Goal: Task Accomplishment & Management: Complete application form

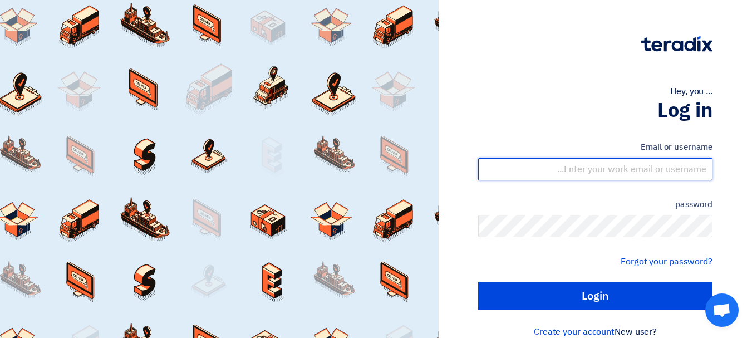
click at [633, 172] on input "text" at bounding box center [595, 169] width 234 height 22
type input "[EMAIL_ADDRESS][DOMAIN_NAME]"
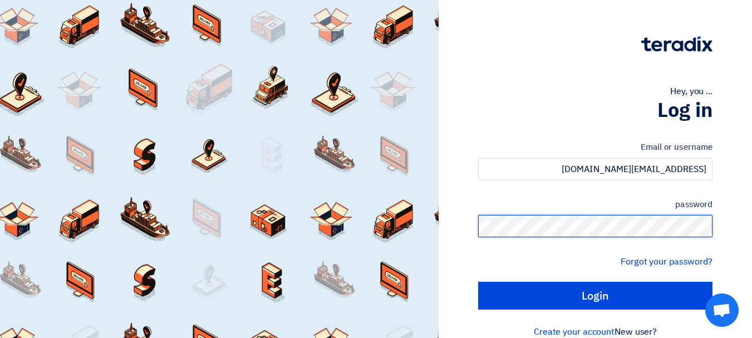
click at [478, 282] on input "Login" at bounding box center [595, 296] width 234 height 28
type input "Sign in"
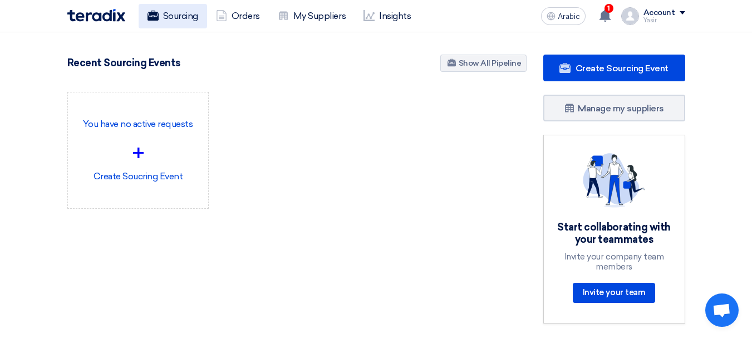
click at [188, 23] on link "Sourcing" at bounding box center [173, 16] width 68 height 24
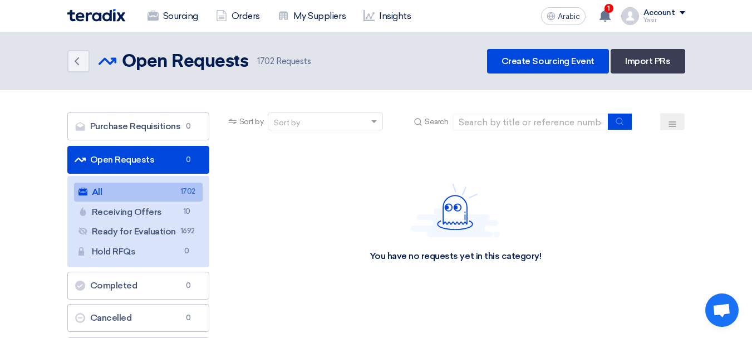
click at [116, 198] on link "All All 1702" at bounding box center [138, 192] width 129 height 19
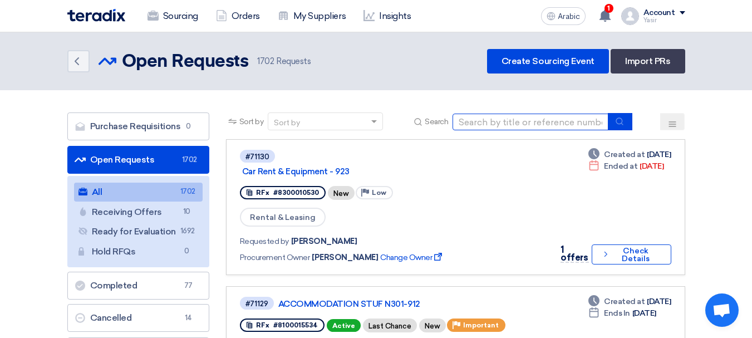
click at [494, 119] on input at bounding box center [530, 122] width 156 height 17
paste input "8100015775"
type input "8100015775"
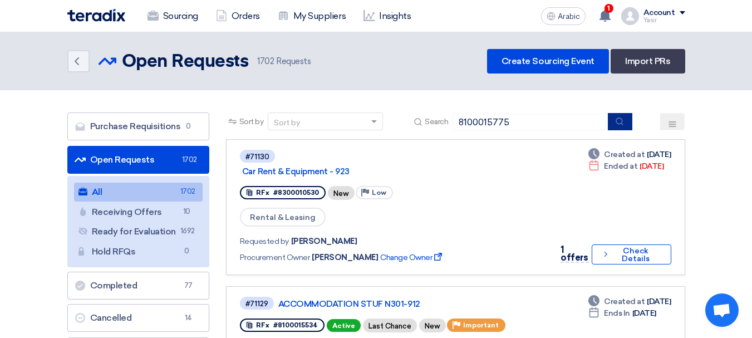
click at [626, 126] on button "submit" at bounding box center [620, 121] width 24 height 17
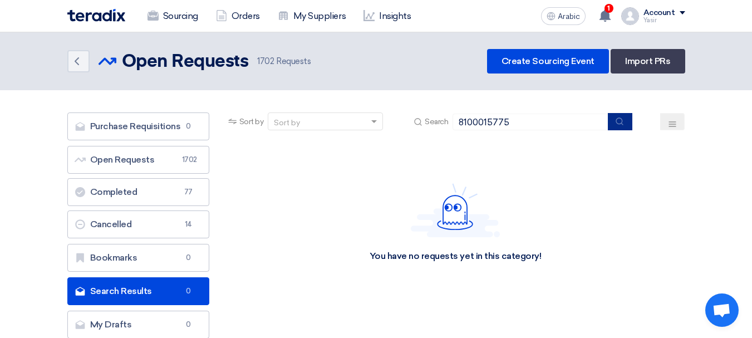
click at [625, 122] on button "submit" at bounding box center [620, 121] width 24 height 17
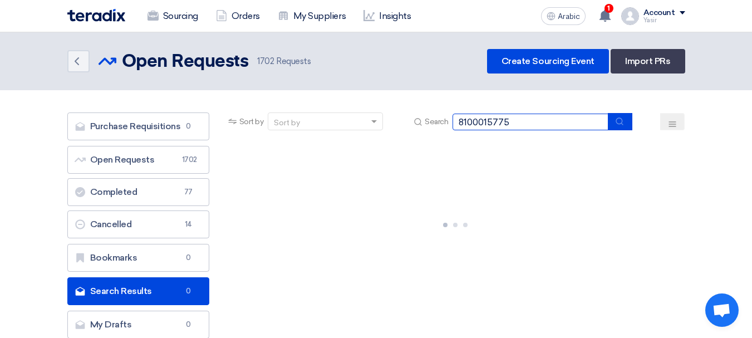
click at [531, 126] on input "8100015775" at bounding box center [530, 122] width 156 height 17
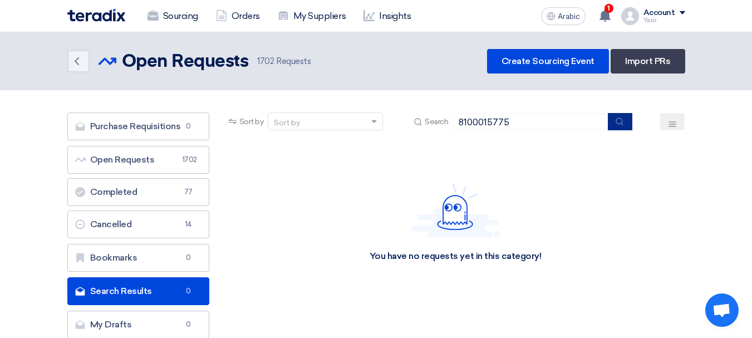
click at [616, 120] on icon "submit" at bounding box center [619, 121] width 9 height 9
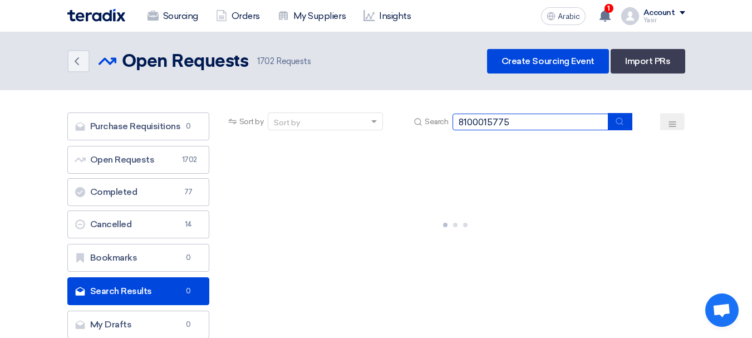
click at [548, 122] on input "8100015775" at bounding box center [530, 122] width 156 height 17
click at [526, 118] on input "8100015775" at bounding box center [530, 122] width 156 height 17
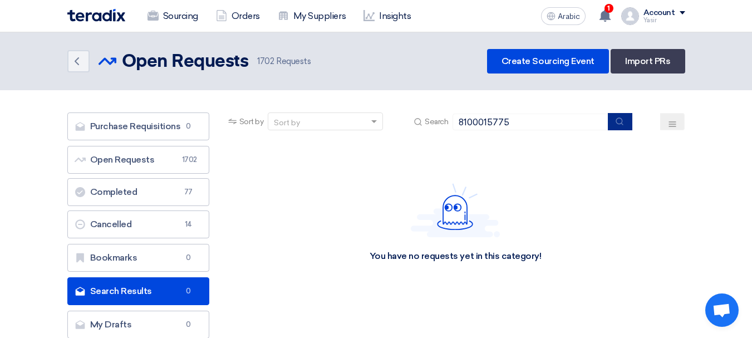
click at [614, 122] on button "submit" at bounding box center [620, 121] width 24 height 17
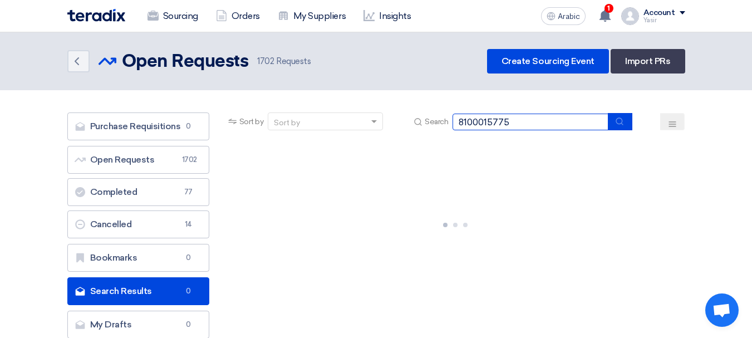
click at [540, 121] on input "8100015775" at bounding box center [530, 122] width 156 height 17
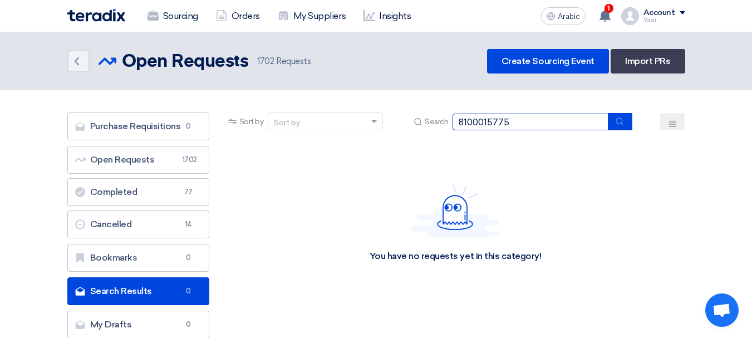
drag, startPoint x: 531, startPoint y: 120, endPoint x: 411, endPoint y: 111, distance: 120.6
click at [405, 111] on section "Purchase Requisitions Purchase Requisitions 0 Open Requests Open Requests 1702 …" at bounding box center [376, 228] width 752 height 276
click at [529, 120] on input "8100015775" at bounding box center [530, 122] width 156 height 17
click at [557, 124] on input "8100015775" at bounding box center [530, 122] width 156 height 17
drag, startPoint x: 617, startPoint y: 125, endPoint x: 485, endPoint y: 157, distance: 135.8
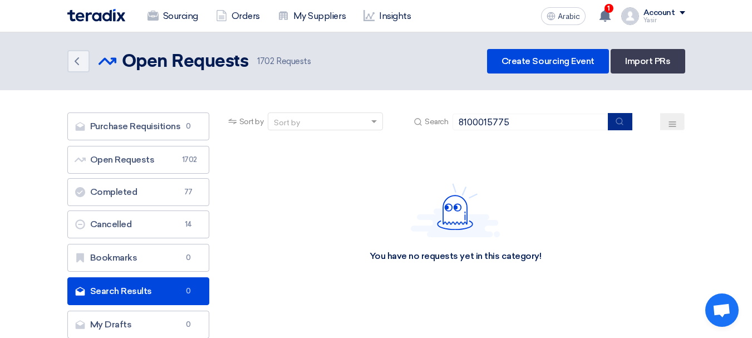
click at [616, 123] on icon "submit" at bounding box center [619, 121] width 9 height 9
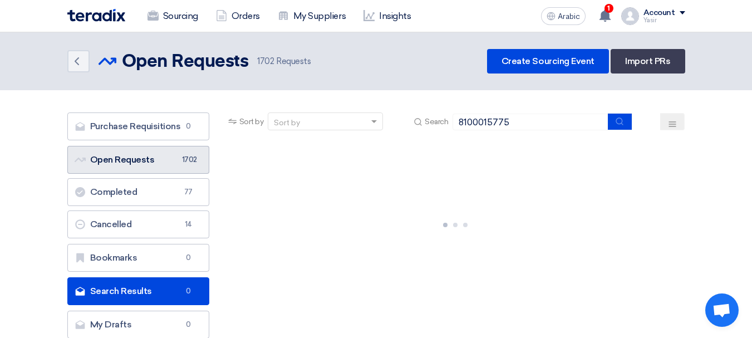
click at [143, 154] on font "Open Requests" at bounding box center [122, 159] width 65 height 11
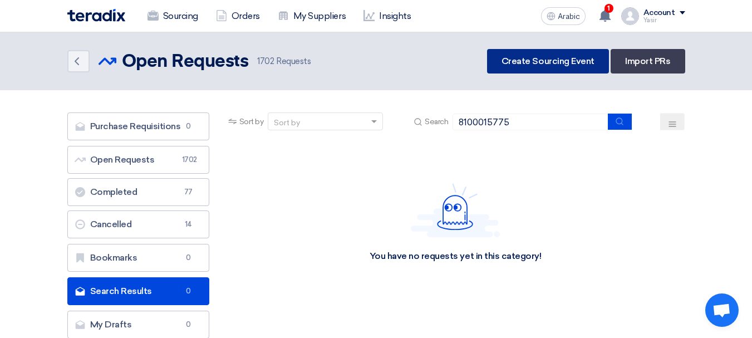
click at [520, 58] on font "Create Sourcing Event" at bounding box center [547, 61] width 93 height 11
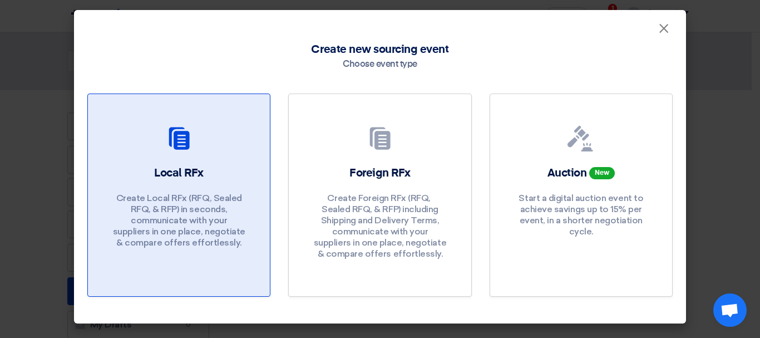
click at [187, 193] on font "Create Local RFx (RFQ, ​​Sealed RFQ, & RFP) in seconds, communicate with your s…" at bounding box center [179, 220] width 132 height 55
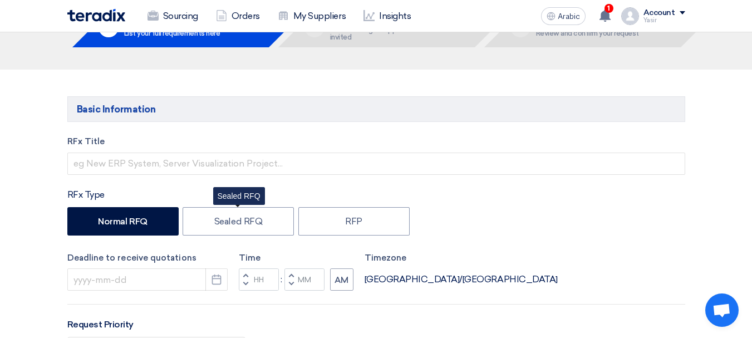
scroll to position [111, 0]
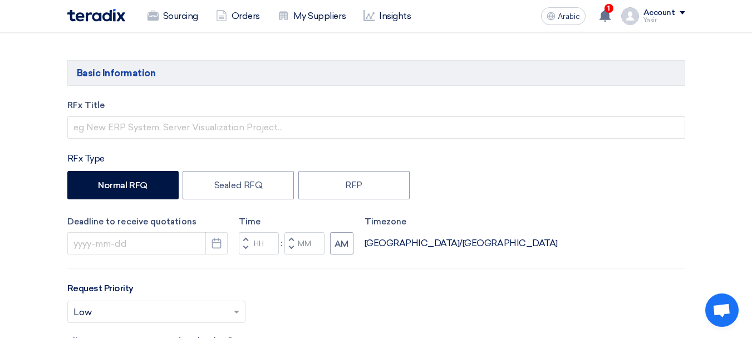
click at [132, 115] on div "RFx Title" at bounding box center [376, 119] width 618 height 40
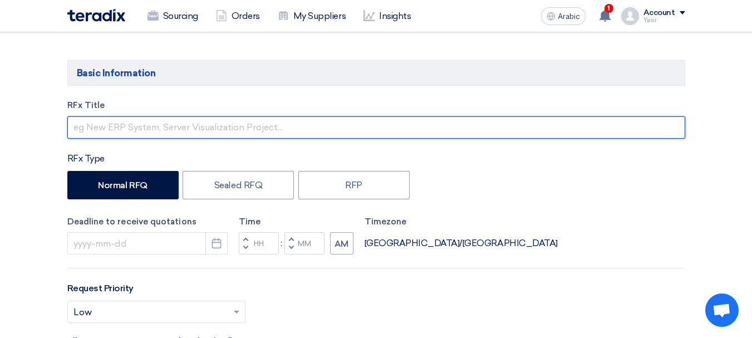
click at [128, 122] on input "text" at bounding box center [376, 127] width 618 height 22
paste input "8100015775"
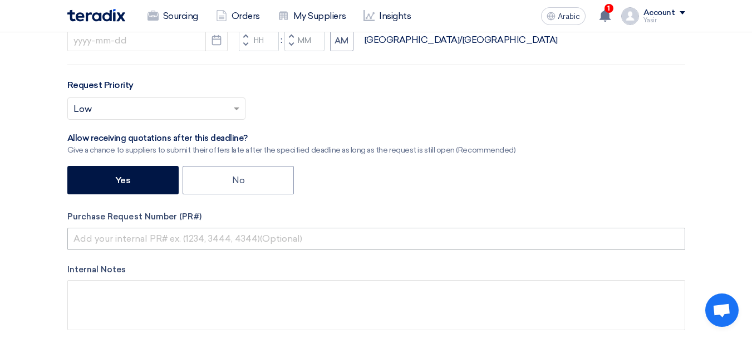
scroll to position [334, 0]
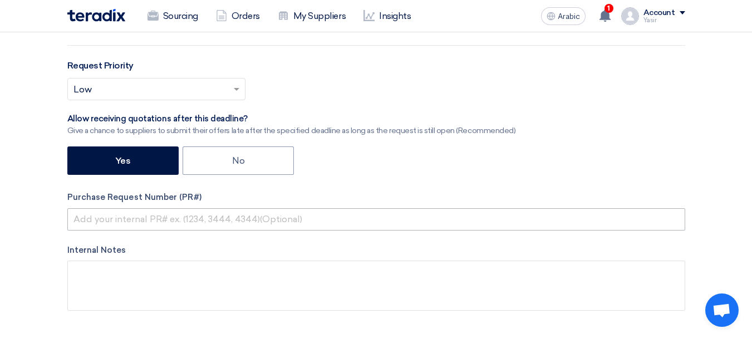
type input "8100015775"
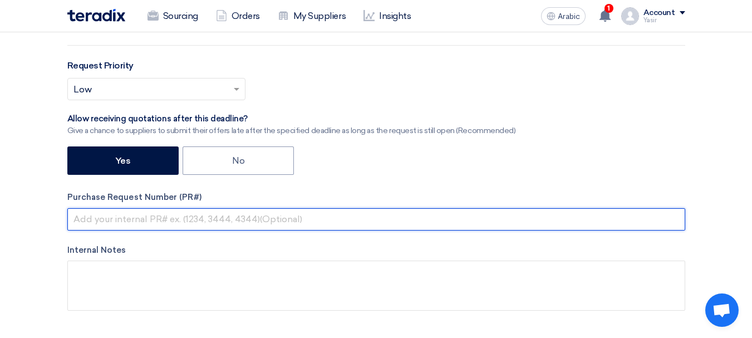
click at [182, 210] on input "text" at bounding box center [376, 219] width 618 height 22
paste input "8100015775"
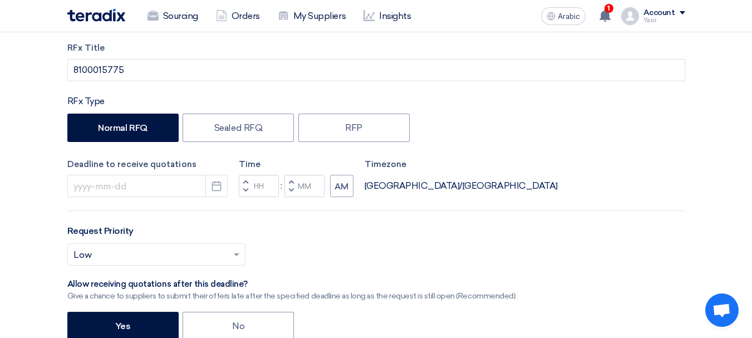
scroll to position [167, 0]
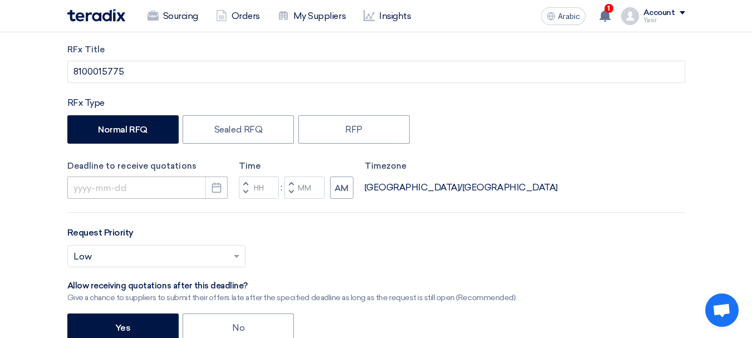
type input "8100015775"
click at [110, 181] on input at bounding box center [147, 187] width 160 height 22
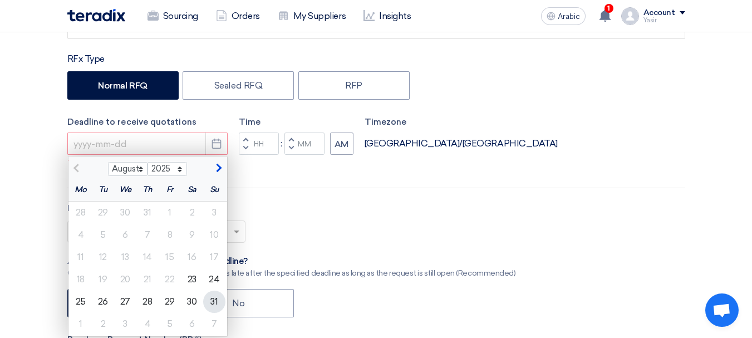
scroll to position [223, 0]
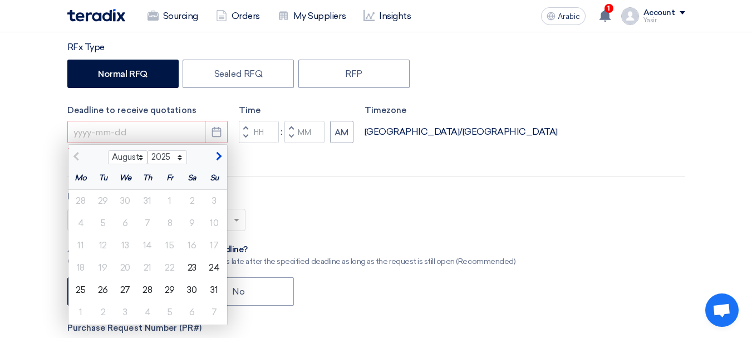
drag, startPoint x: 82, startPoint y: 295, endPoint x: 95, endPoint y: 292, distance: 12.6
click at [82, 294] on div "25" at bounding box center [81, 290] width 22 height 22
type input "[DATE]"
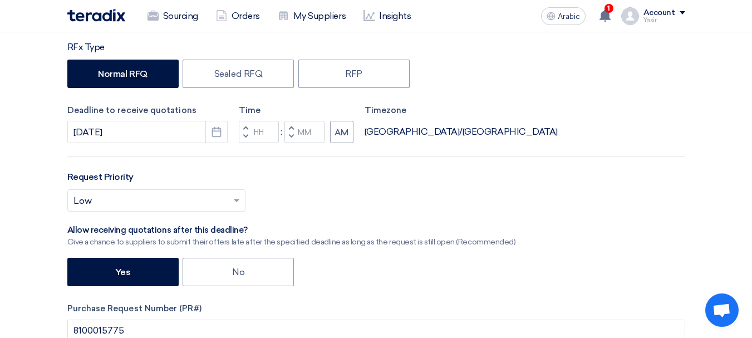
click at [243, 134] on span "button" at bounding box center [245, 136] width 4 height 7
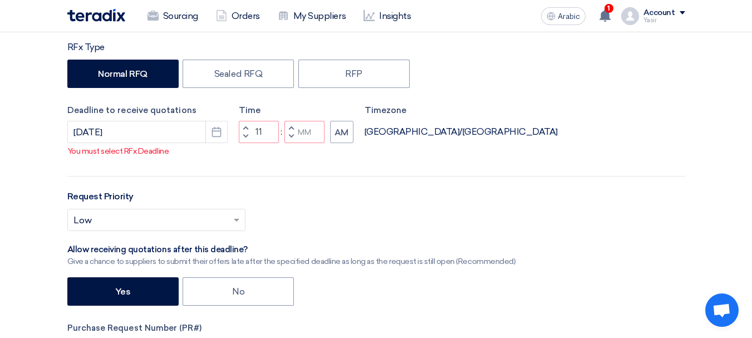
click at [245, 135] on span "button" at bounding box center [245, 136] width 4 height 7
click at [243, 125] on span "button" at bounding box center [245, 127] width 4 height 7
click at [289, 136] on span "button" at bounding box center [291, 136] width 4 height 7
type input "10"
type input "59"
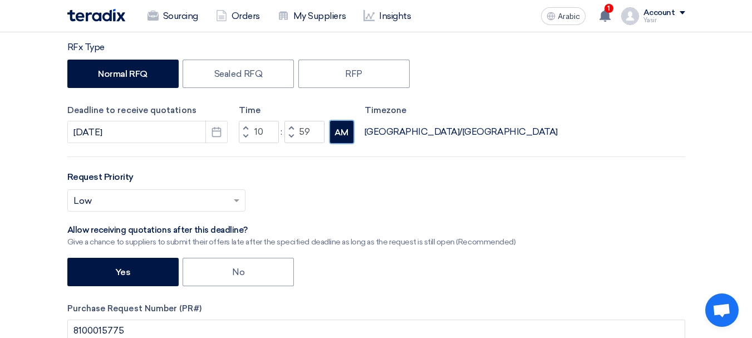
click at [341, 134] on font "AM" at bounding box center [342, 132] width 14 height 10
click at [404, 136] on font "[GEOGRAPHIC_DATA]/[GEOGRAPHIC_DATA]" at bounding box center [461, 131] width 193 height 11
click at [402, 135] on font "[GEOGRAPHIC_DATA]/[GEOGRAPHIC_DATA]" at bounding box center [461, 131] width 193 height 11
click at [383, 116] on label "Timezone" at bounding box center [461, 110] width 193 height 13
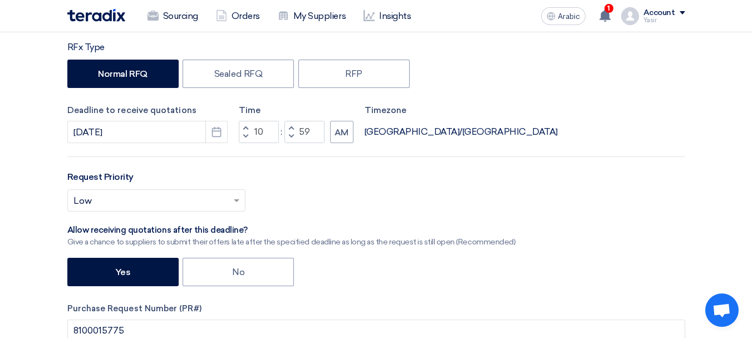
click at [377, 110] on font "Timezone" at bounding box center [386, 110] width 42 height 10
click at [377, 134] on font "[GEOGRAPHIC_DATA]/[GEOGRAPHIC_DATA]" at bounding box center [461, 131] width 193 height 11
click at [338, 130] on font "AM" at bounding box center [342, 132] width 14 height 10
click at [338, 131] on font "AM" at bounding box center [342, 132] width 14 height 10
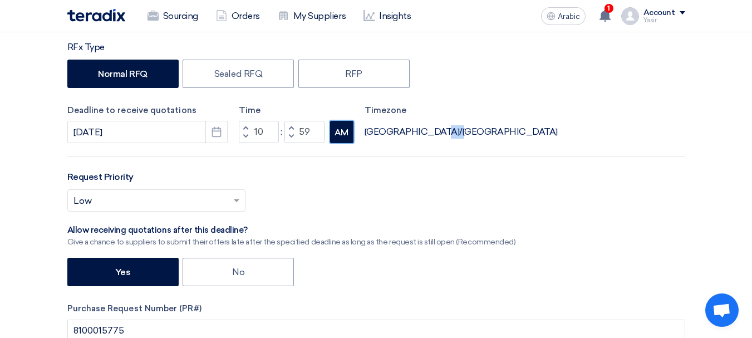
click at [338, 131] on font "AM" at bounding box center [342, 132] width 14 height 10
click at [247, 127] on span "button" at bounding box center [245, 127] width 4 height 7
type input "11"
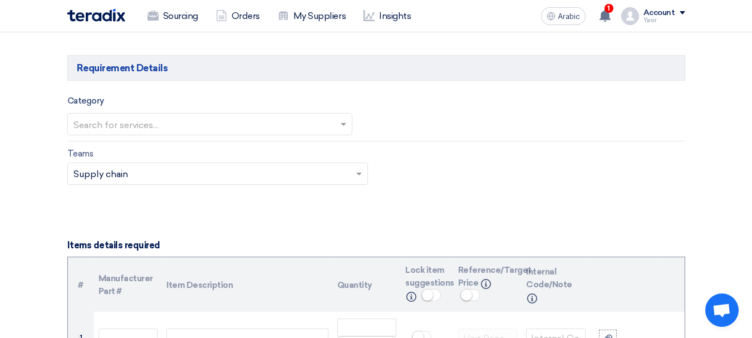
scroll to position [668, 0]
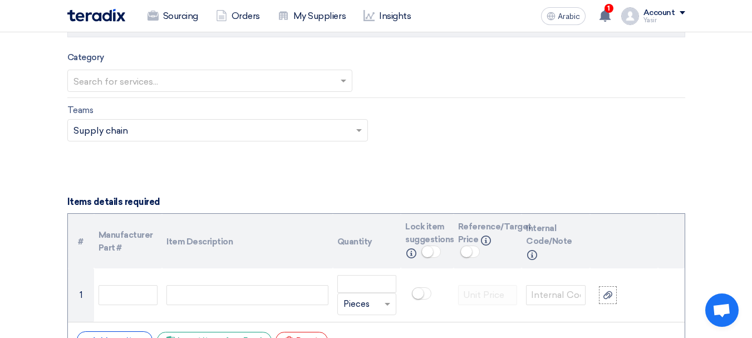
click at [232, 80] on input "text" at bounding box center [204, 81] width 262 height 18
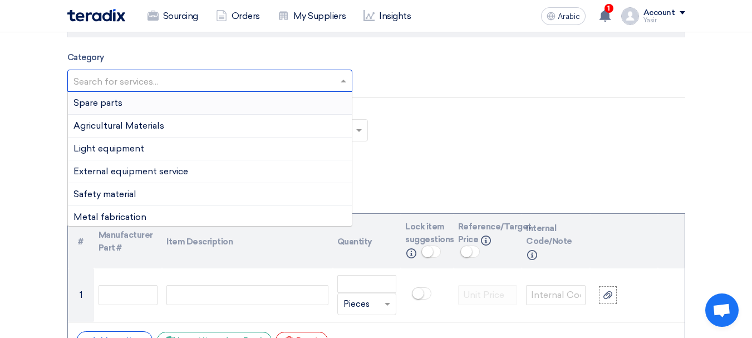
click at [112, 101] on font "Spare parts" at bounding box center [97, 102] width 49 height 11
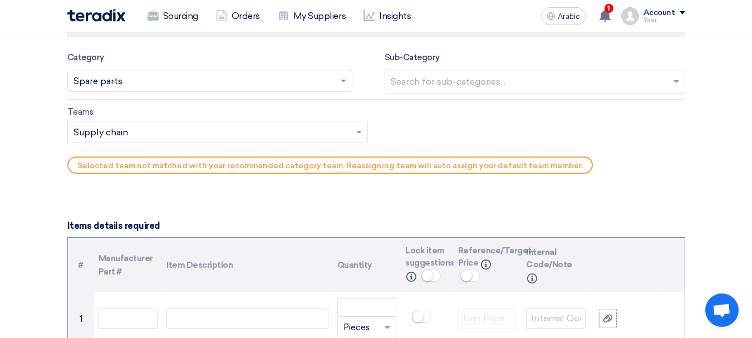
click at [480, 84] on input "text" at bounding box center [536, 82] width 291 height 18
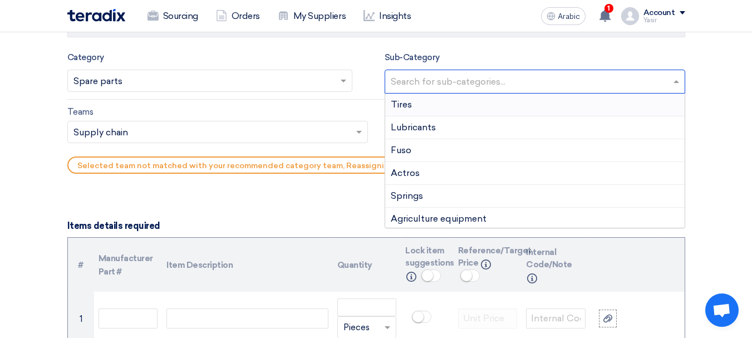
click at [459, 83] on input "text" at bounding box center [536, 82] width 291 height 18
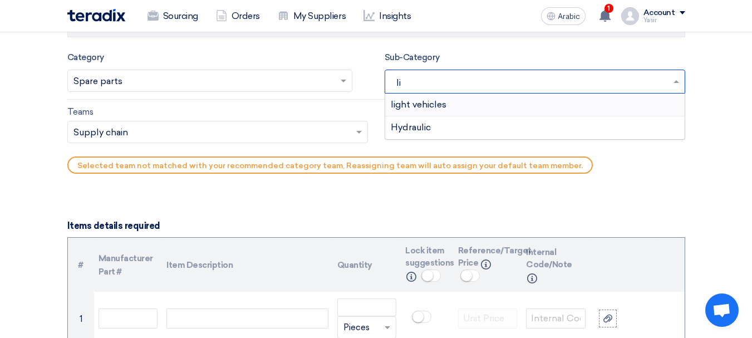
type input "lig"
click at [453, 101] on div "light vehicles" at bounding box center [534, 105] width 299 height 22
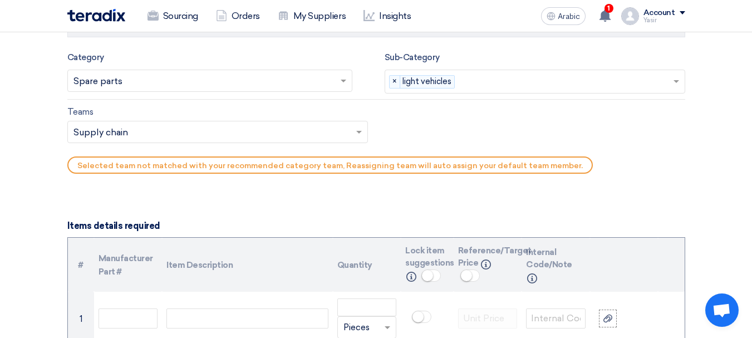
click at [178, 139] on input "text" at bounding box center [211, 133] width 277 height 18
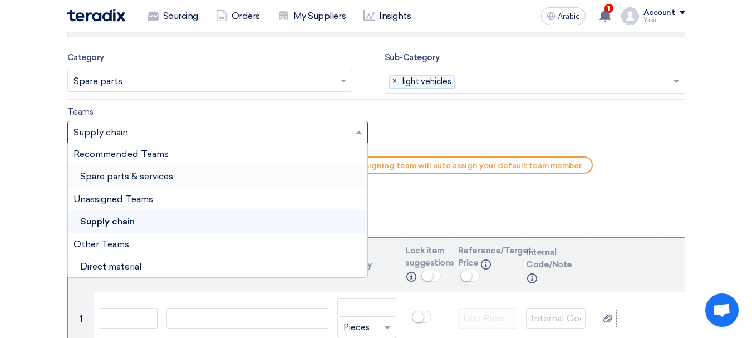
drag, startPoint x: 149, startPoint y: 173, endPoint x: 157, endPoint y: 175, distance: 8.8
click at [148, 173] on font "Spare parts & services" at bounding box center [126, 176] width 93 height 11
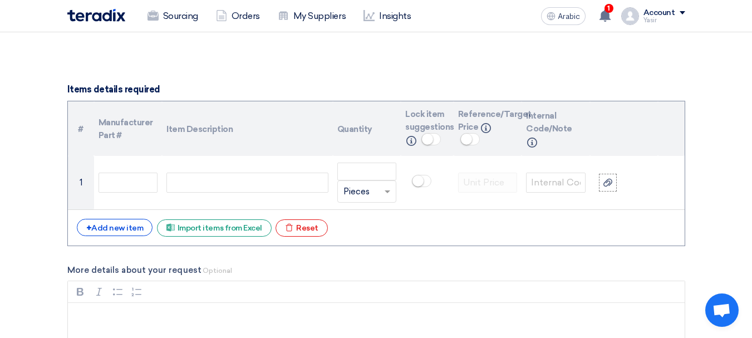
scroll to position [835, 0]
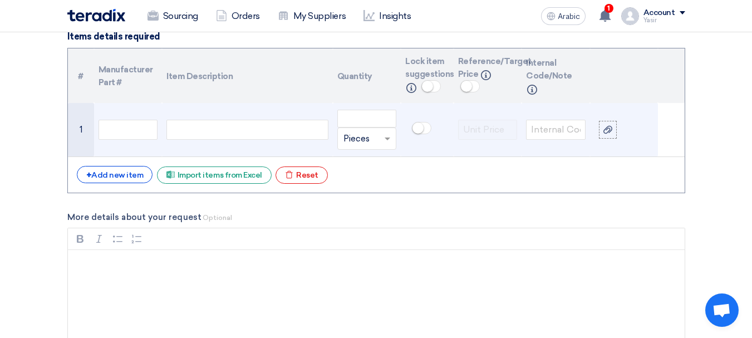
click at [240, 136] on div at bounding box center [246, 130] width 161 height 20
click at [148, 135] on input "text" at bounding box center [129, 130] width 60 height 20
click at [247, 130] on div at bounding box center [246, 130] width 161 height 20
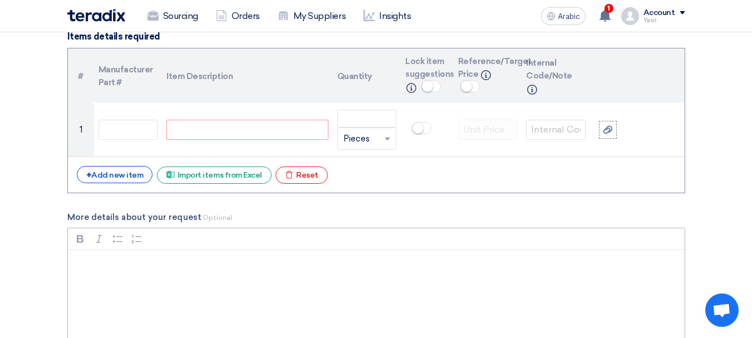
paste div
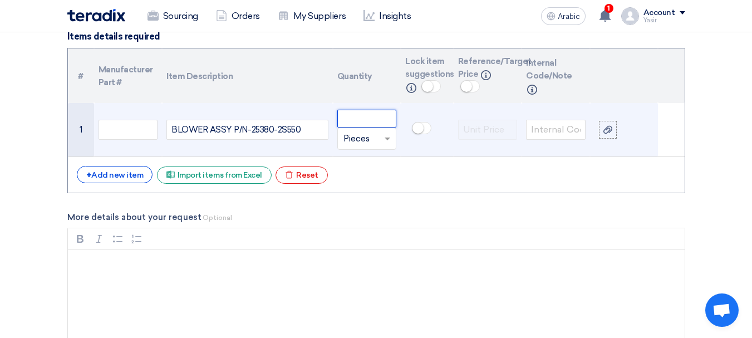
click at [367, 123] on input "number" at bounding box center [367, 119] width 60 height 18
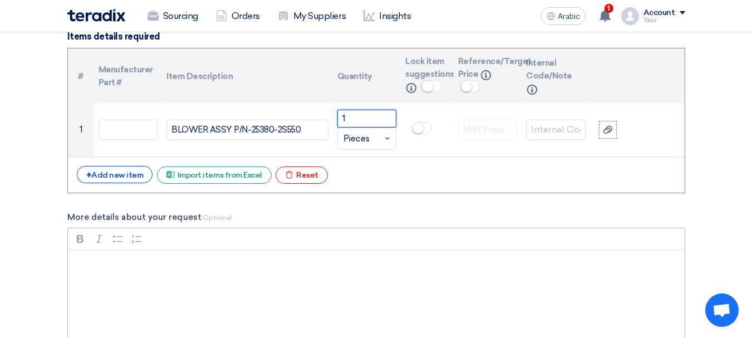
type input "1"
click at [140, 179] on font "Add new item" at bounding box center [117, 174] width 52 height 9
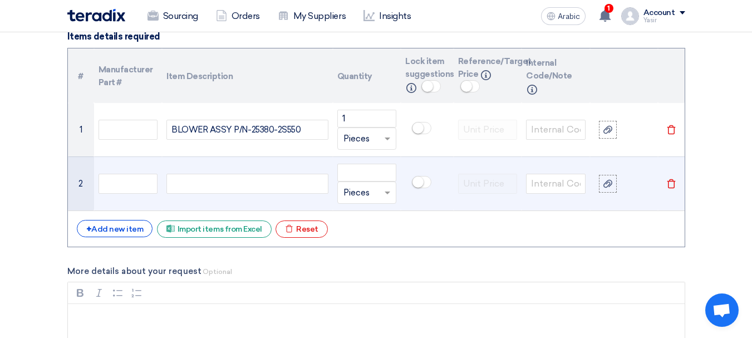
click at [240, 179] on div at bounding box center [246, 184] width 161 height 20
click at [396, 189] on span at bounding box center [389, 192] width 14 height 13
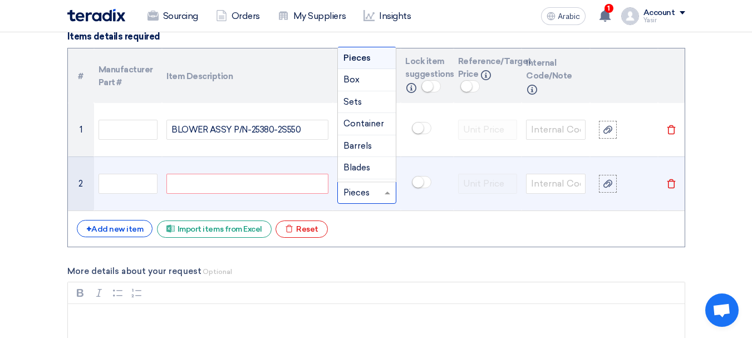
paste input "SWITCH ASSY STOP [PERSON_NAME]"
type input "SWITCH ASSY STOP [PERSON_NAME]"
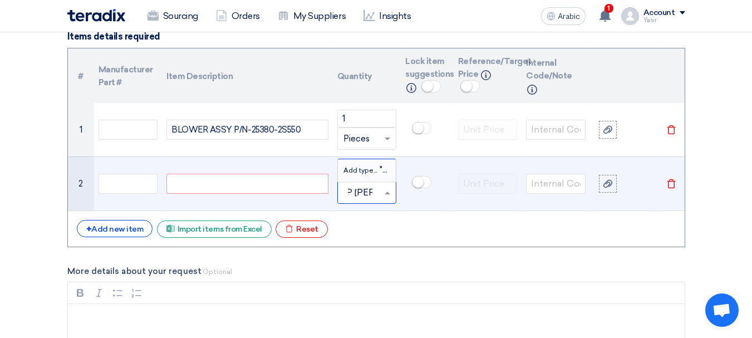
click at [268, 183] on div at bounding box center [246, 184] width 161 height 20
paste div
click at [356, 186] on input "text" at bounding box center [360, 193] width 34 height 18
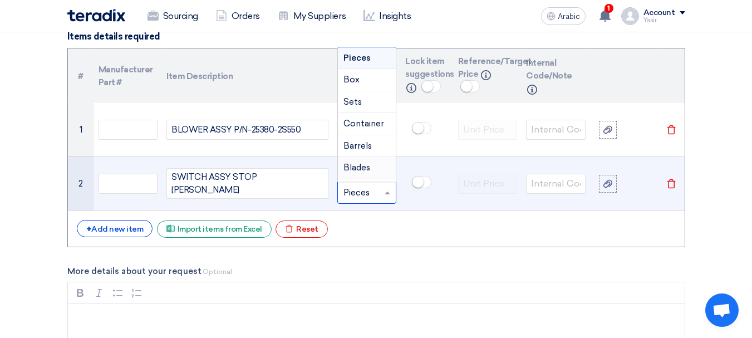
click at [361, 193] on input "text" at bounding box center [360, 193] width 34 height 18
drag, startPoint x: 341, startPoint y: 180, endPoint x: 361, endPoint y: 189, distance: 21.9
click at [341, 181] on ng-dropdown-panel "Pieces Box Sets Container [GEOGRAPHIC_DATA] Blades Bags Sheets Pack Roll [GEOGR…" at bounding box center [367, 114] width 60 height 135
click at [361, 190] on input "text" at bounding box center [360, 193] width 34 height 18
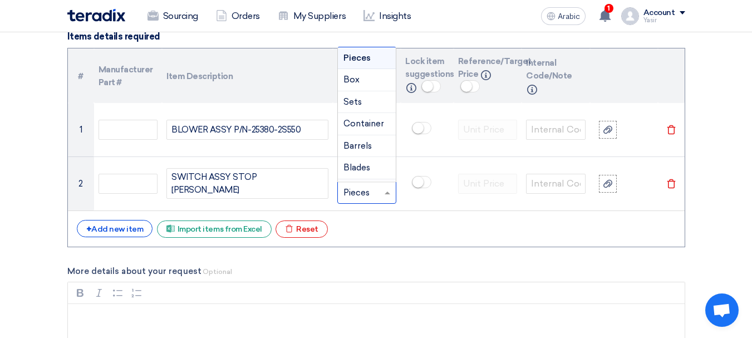
click at [404, 225] on div "+ Add new item Excel file Import items from Excel Excel file Reset" at bounding box center [376, 229] width 599 height 18
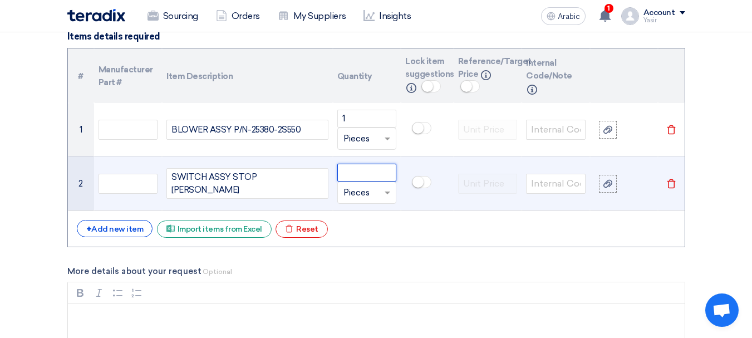
click at [375, 178] on input "number" at bounding box center [367, 173] width 60 height 18
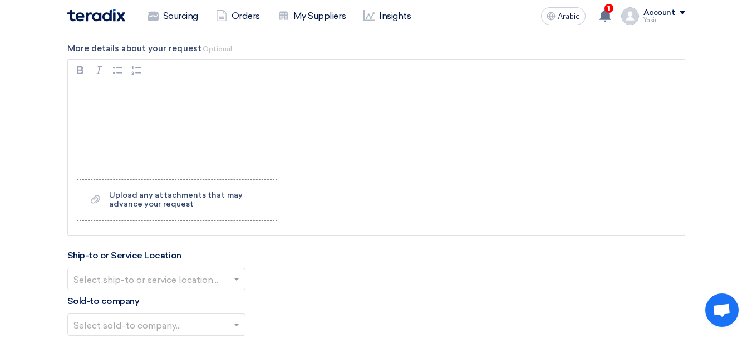
scroll to position [1224, 0]
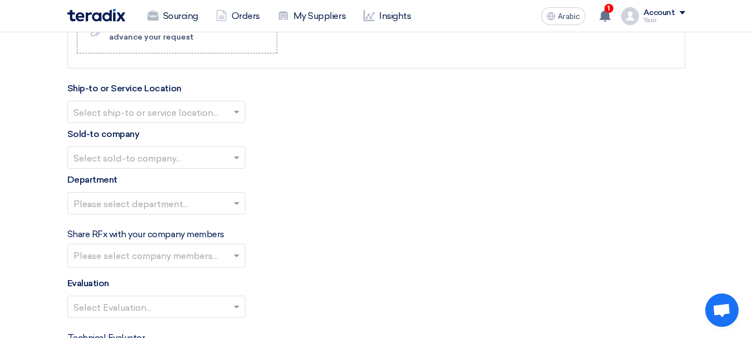
click at [190, 121] on input "text" at bounding box center [150, 113] width 155 height 18
type input "1"
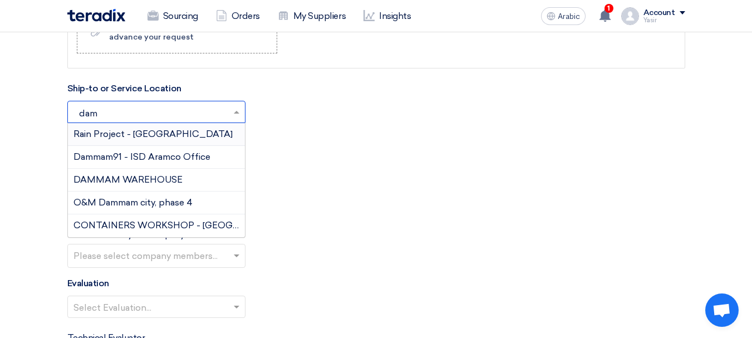
type input "damm"
click at [141, 171] on div "DAMMAM WAREHOUSE" at bounding box center [156, 180] width 177 height 23
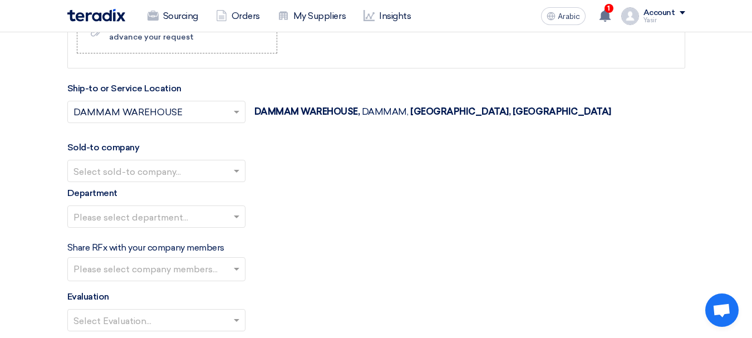
scroll to position [1280, 0]
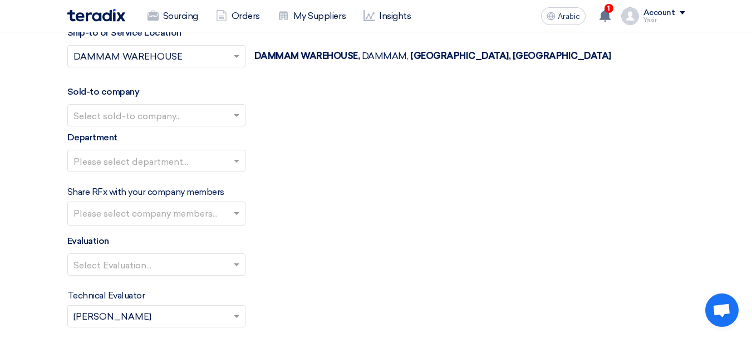
click at [136, 122] on input "text" at bounding box center [150, 116] width 155 height 18
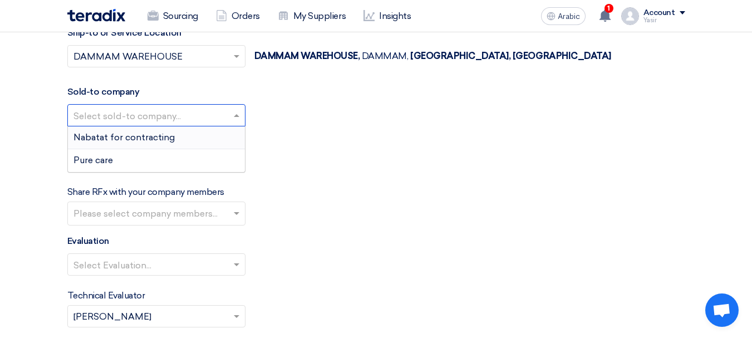
click at [115, 134] on font "Nabatat for contracting" at bounding box center [123, 137] width 101 height 11
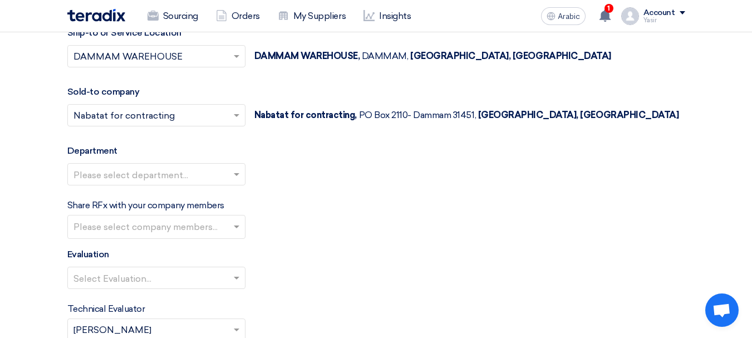
click at [141, 170] on input "text" at bounding box center [150, 175] width 155 height 18
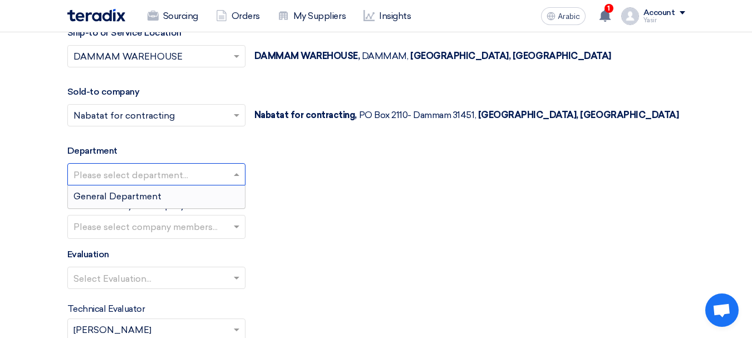
drag, startPoint x: 121, startPoint y: 185, endPoint x: 106, endPoint y: 194, distance: 18.2
click at [106, 194] on font "General Department" at bounding box center [117, 196] width 88 height 11
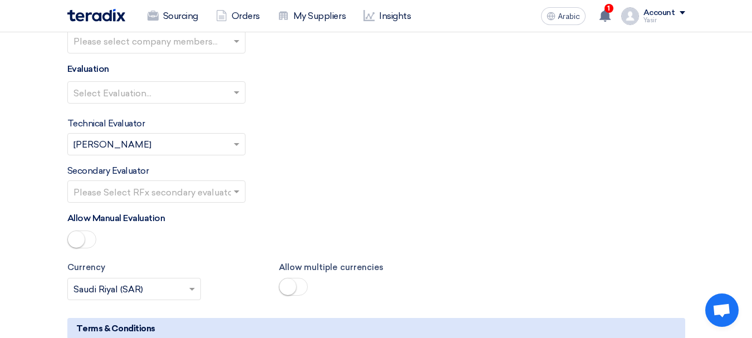
scroll to position [1447, 0]
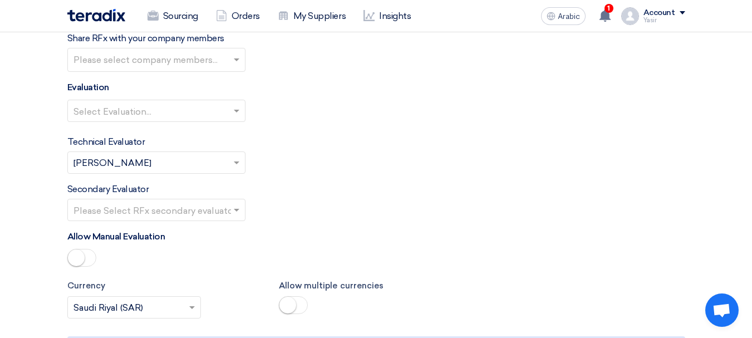
click at [227, 106] on input "text" at bounding box center [150, 111] width 155 height 18
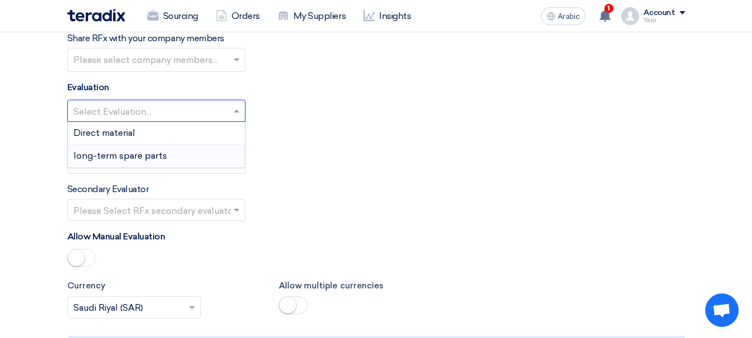
click at [131, 155] on font "long-term spare parts" at bounding box center [120, 155] width 94 height 11
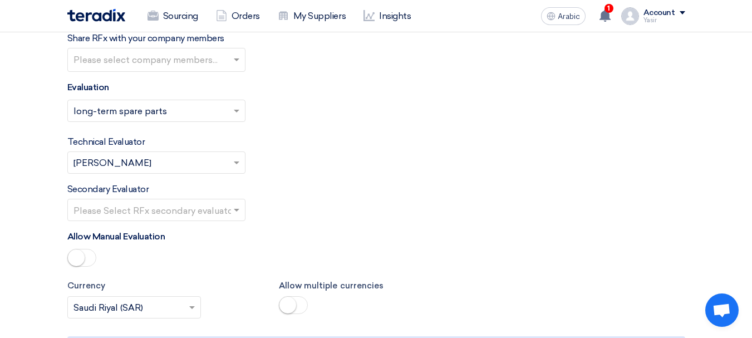
click at [208, 206] on input "text" at bounding box center [150, 210] width 155 height 18
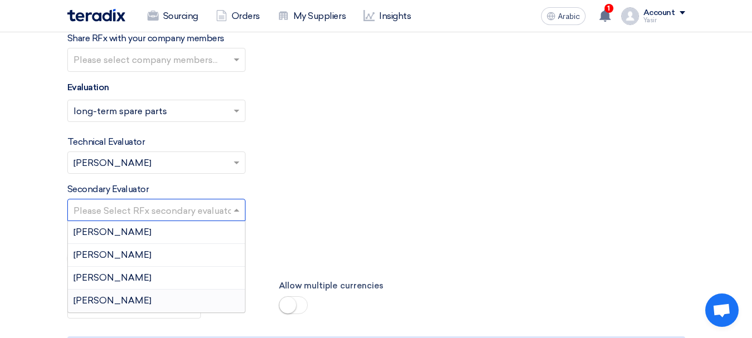
click at [91, 296] on font "[PERSON_NAME]" at bounding box center [112, 300] width 78 height 11
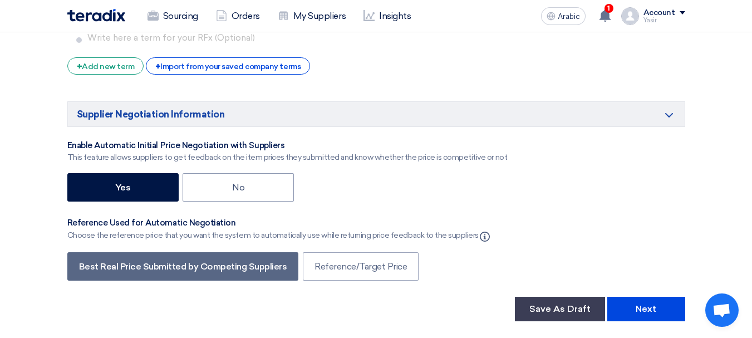
scroll to position [1837, 0]
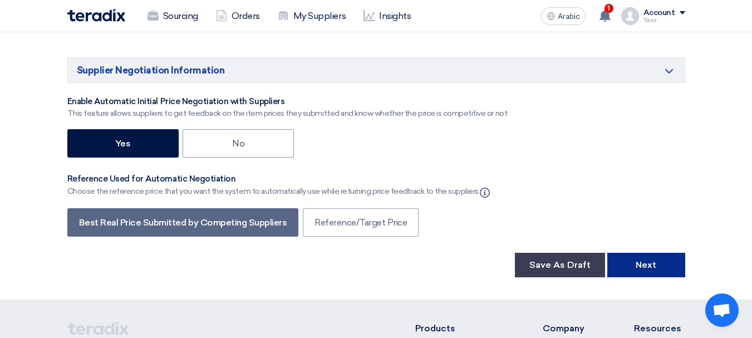
click at [665, 268] on button "Next" at bounding box center [646, 265] width 78 height 24
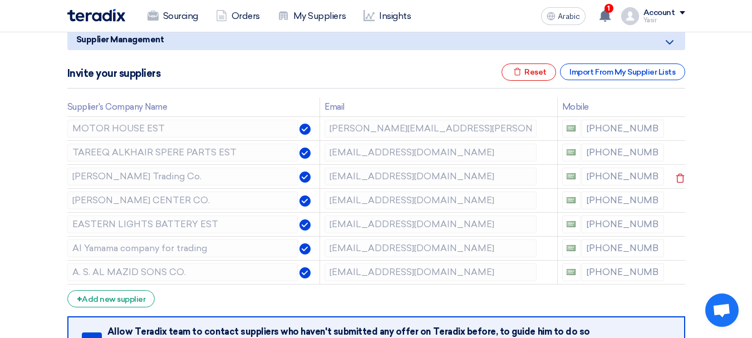
scroll to position [167, 0]
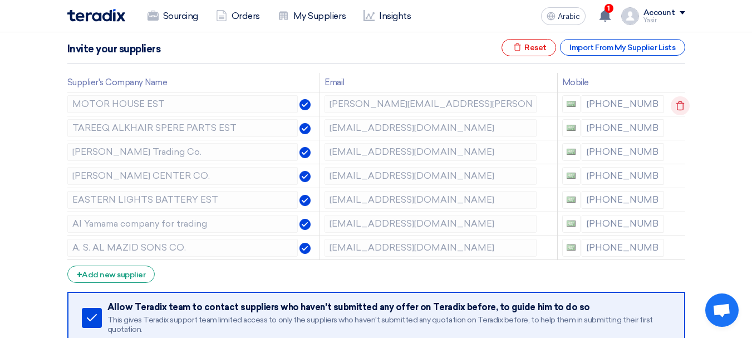
click at [676, 103] on use at bounding box center [680, 105] width 8 height 9
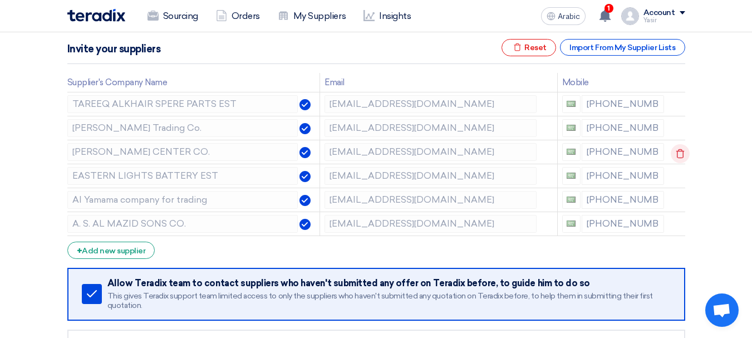
click at [672, 151] on icon at bounding box center [680, 153] width 19 height 19
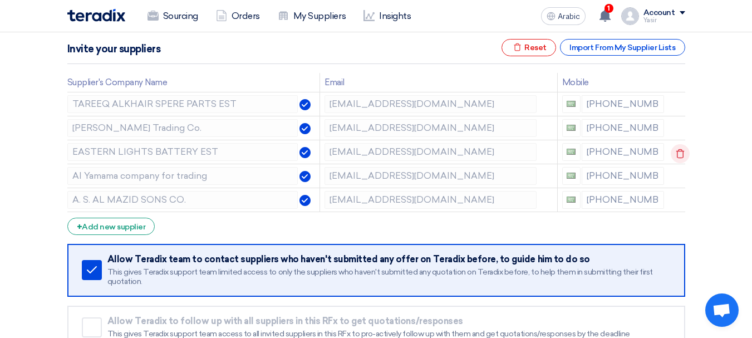
click at [677, 154] on icon at bounding box center [680, 153] width 19 height 19
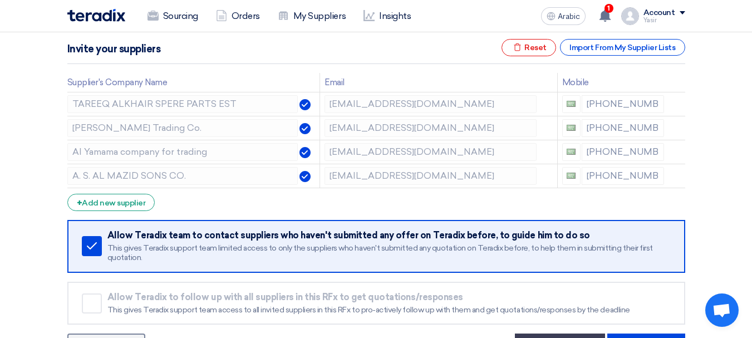
click at [0, 0] on icon at bounding box center [0, 0] width 0 height 0
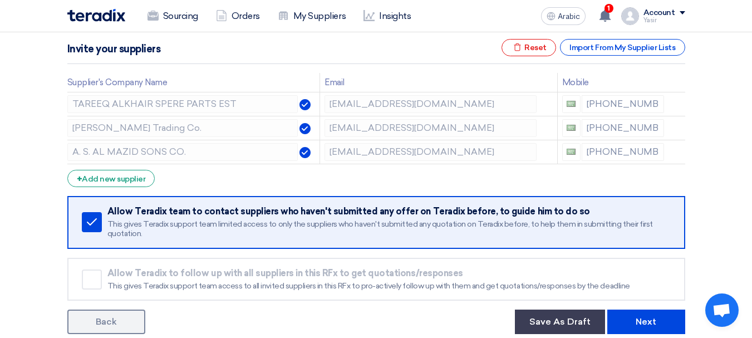
click at [0, 0] on icon at bounding box center [0, 0] width 0 height 0
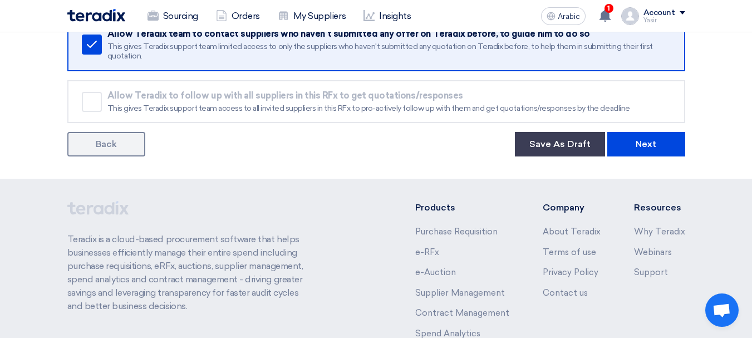
scroll to position [334, 0]
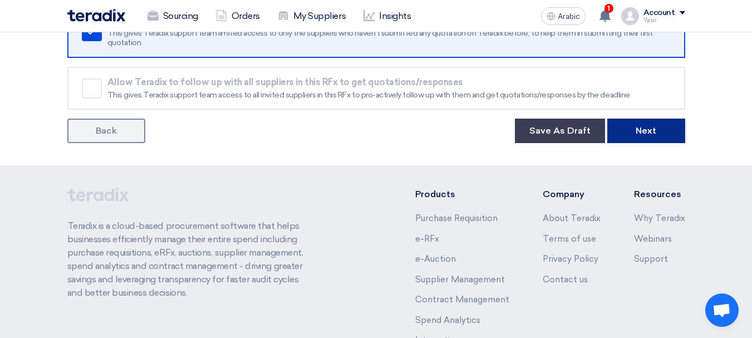
click at [648, 135] on font "Next" at bounding box center [646, 130] width 21 height 11
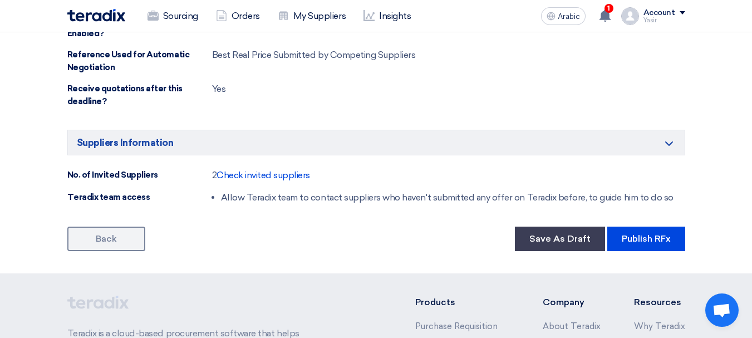
scroll to position [724, 0]
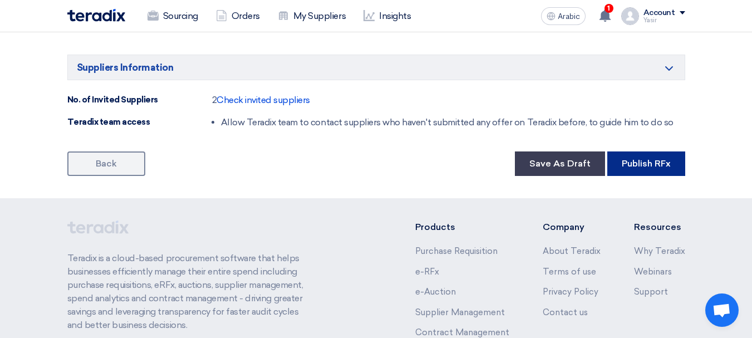
click at [645, 175] on button "Publish RFx" at bounding box center [646, 163] width 78 height 24
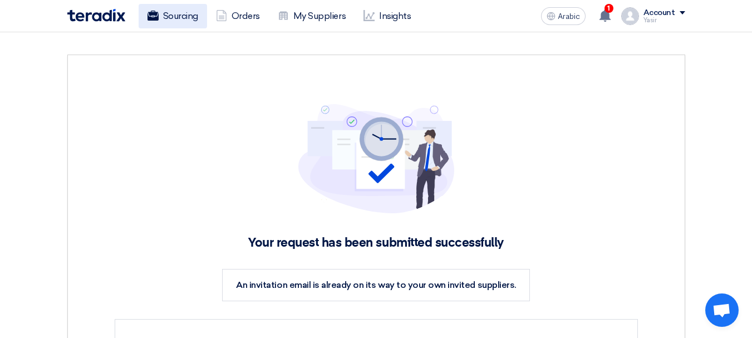
click at [151, 13] on use at bounding box center [152, 16] width 11 height 10
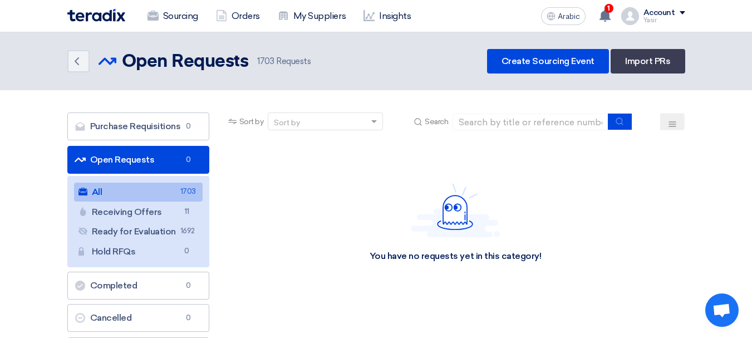
click at [122, 158] on font "Open Requests" at bounding box center [122, 159] width 65 height 11
click at [497, 122] on input at bounding box center [530, 122] width 156 height 17
paste input "8100015774"
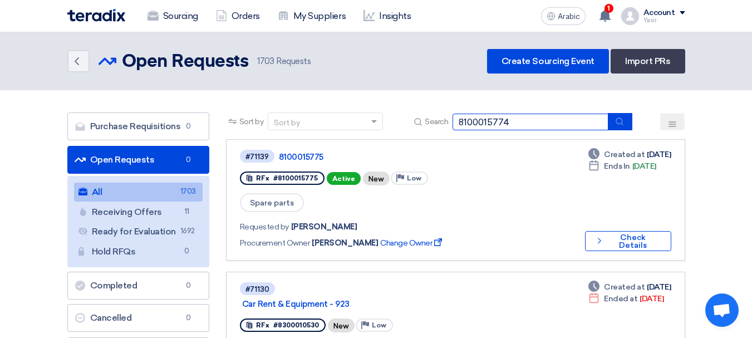
type input "8100015774"
click at [623, 122] on icon "submit" at bounding box center [619, 121] width 9 height 9
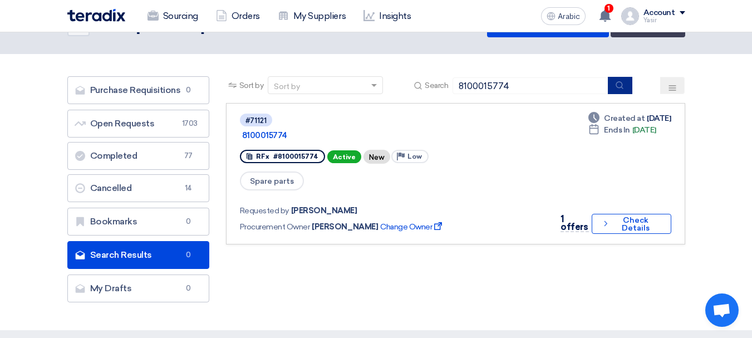
scroll to position [56, 0]
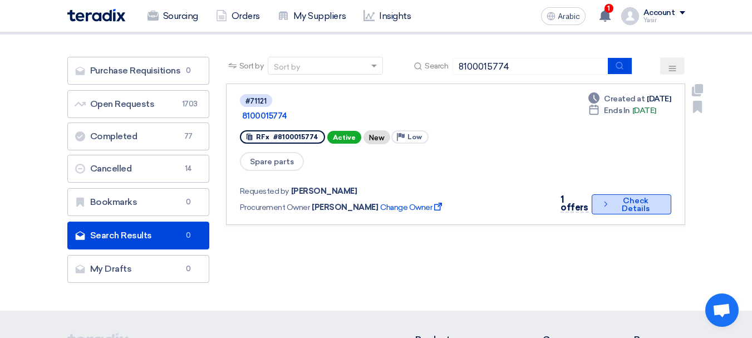
click at [606, 199] on icon "Check details" at bounding box center [605, 204] width 9 height 11
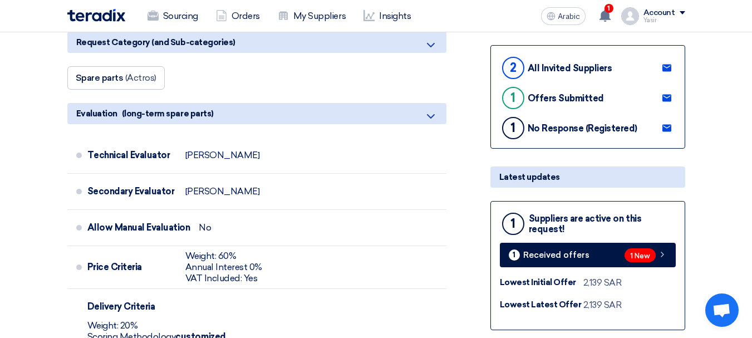
scroll to position [334, 0]
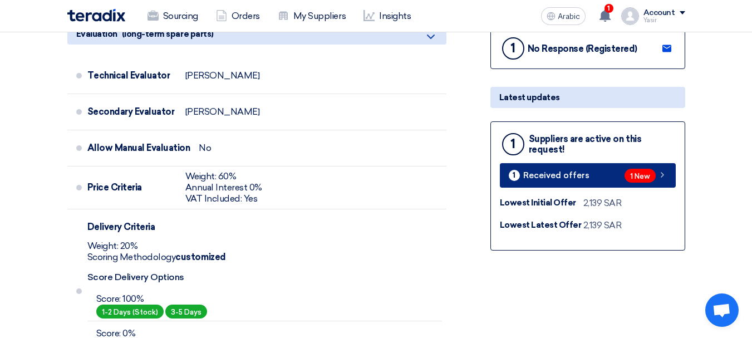
click at [670, 179] on link "1 Received offers 1 New" at bounding box center [588, 175] width 176 height 24
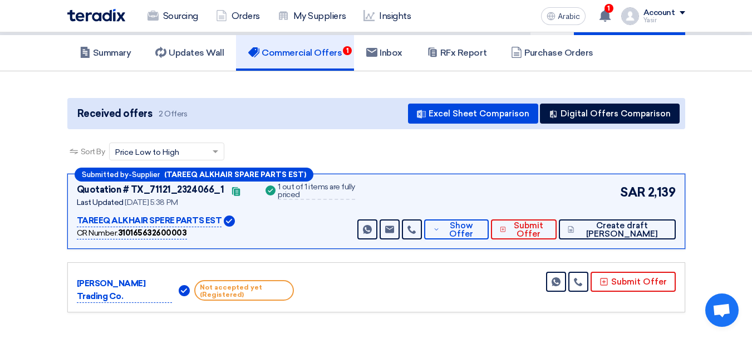
scroll to position [111, 0]
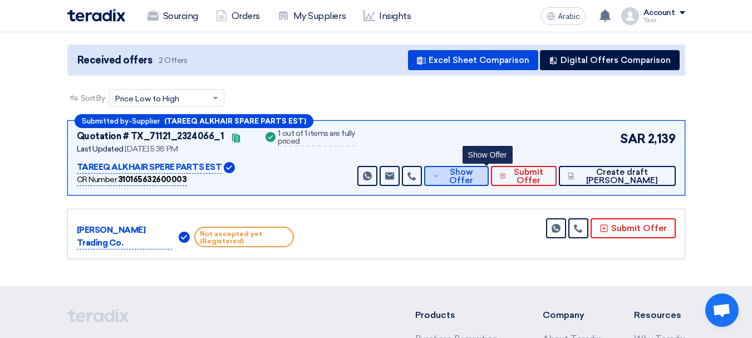
click at [479, 178] on span "Show Offer" at bounding box center [460, 176] width 37 height 17
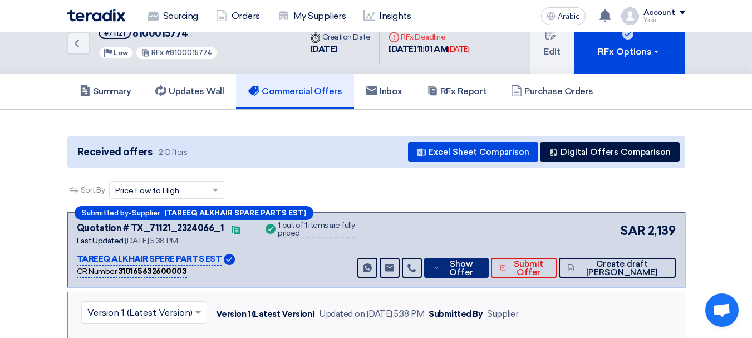
scroll to position [0, 0]
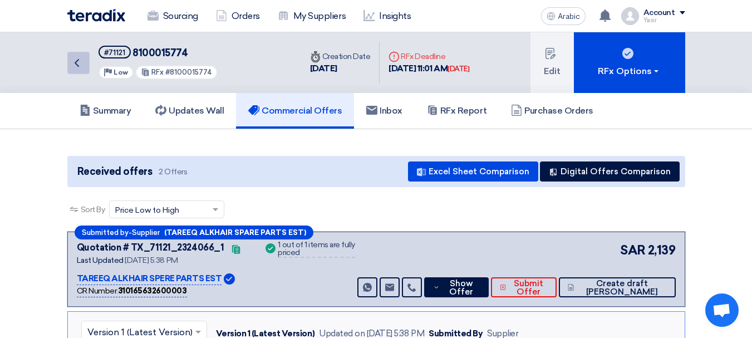
click at [83, 62] on link "Back" at bounding box center [78, 63] width 22 height 22
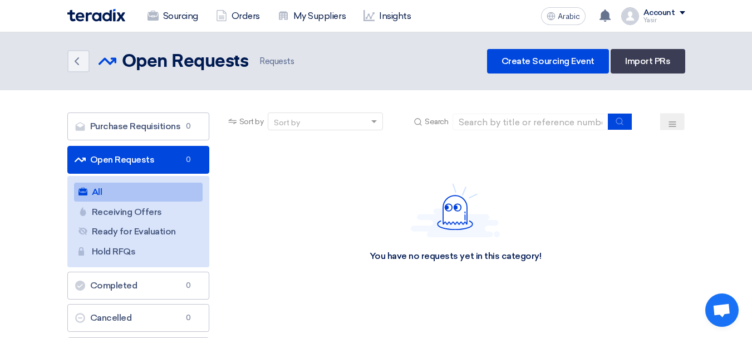
click at [95, 164] on font "Open Requests" at bounding box center [122, 159] width 65 height 11
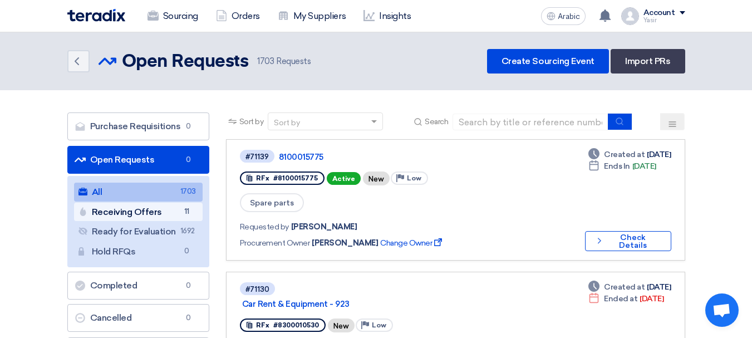
click at [152, 217] on link "Receiving Offers Receiving Offers 11" at bounding box center [138, 212] width 129 height 19
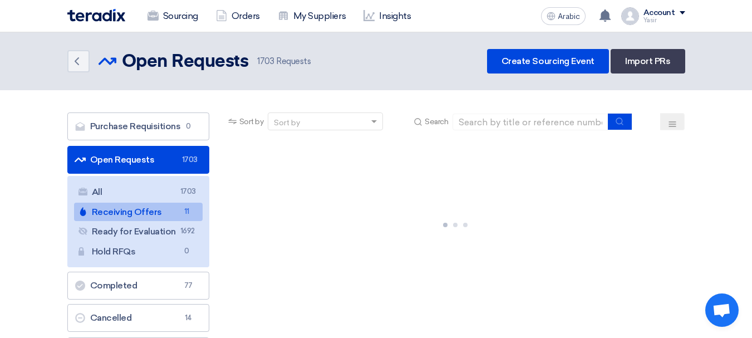
click at [145, 159] on font "Open Requests" at bounding box center [122, 159] width 65 height 11
click at [120, 153] on link "Open Requests Open Requests 1703" at bounding box center [138, 160] width 142 height 28
